Goal: Task Accomplishment & Management: Manage account settings

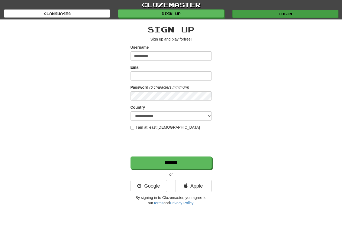
type input "**********"
click at [323, 12] on link "Login" at bounding box center [285, 14] width 106 height 8
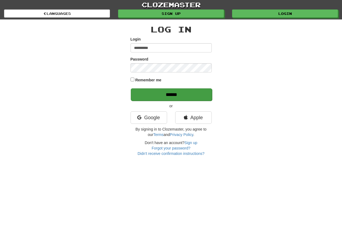
type input "**********"
click at [168, 96] on input "******" at bounding box center [171, 94] width 81 height 12
